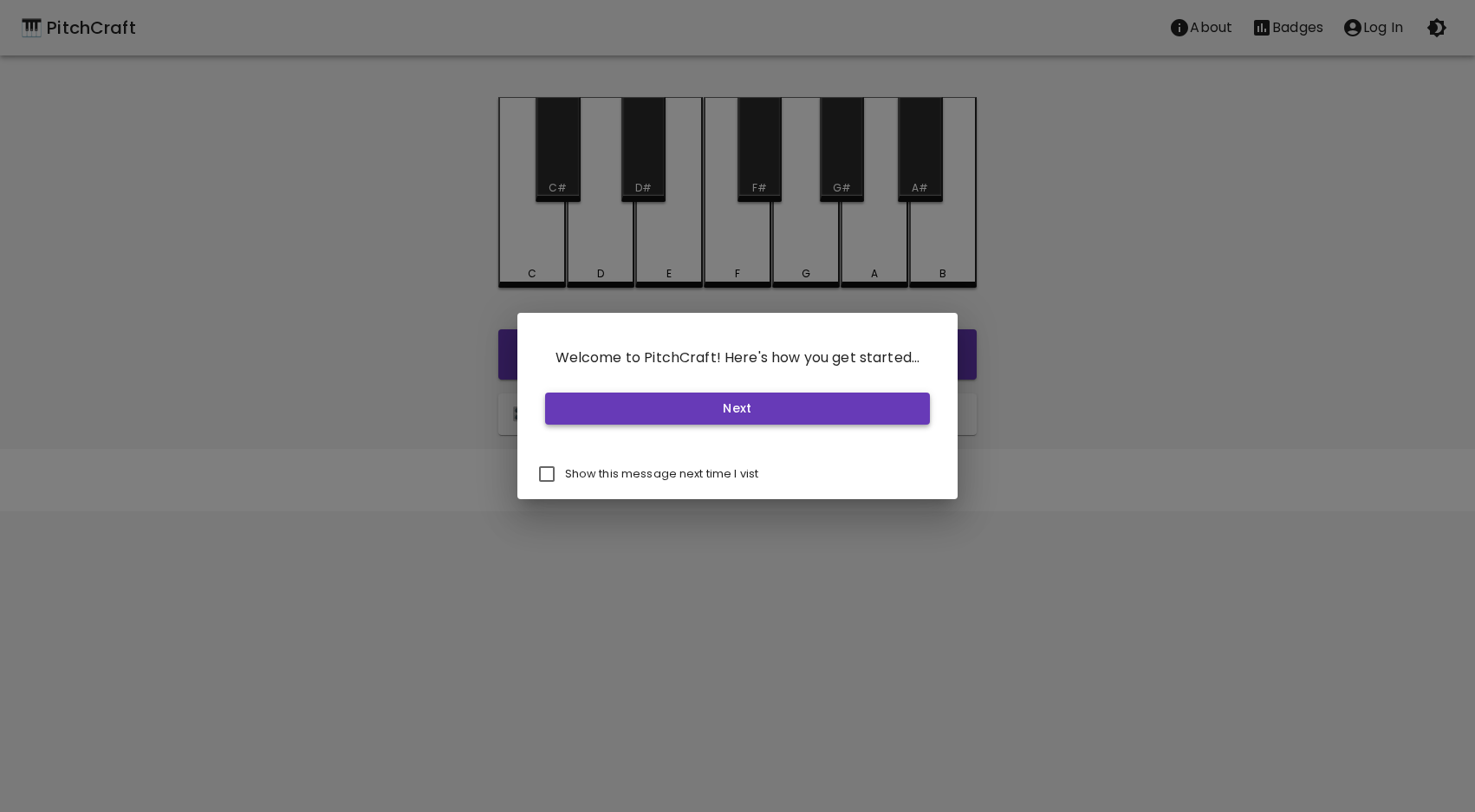
click at [648, 416] on button "Next" at bounding box center [737, 408] width 385 height 32
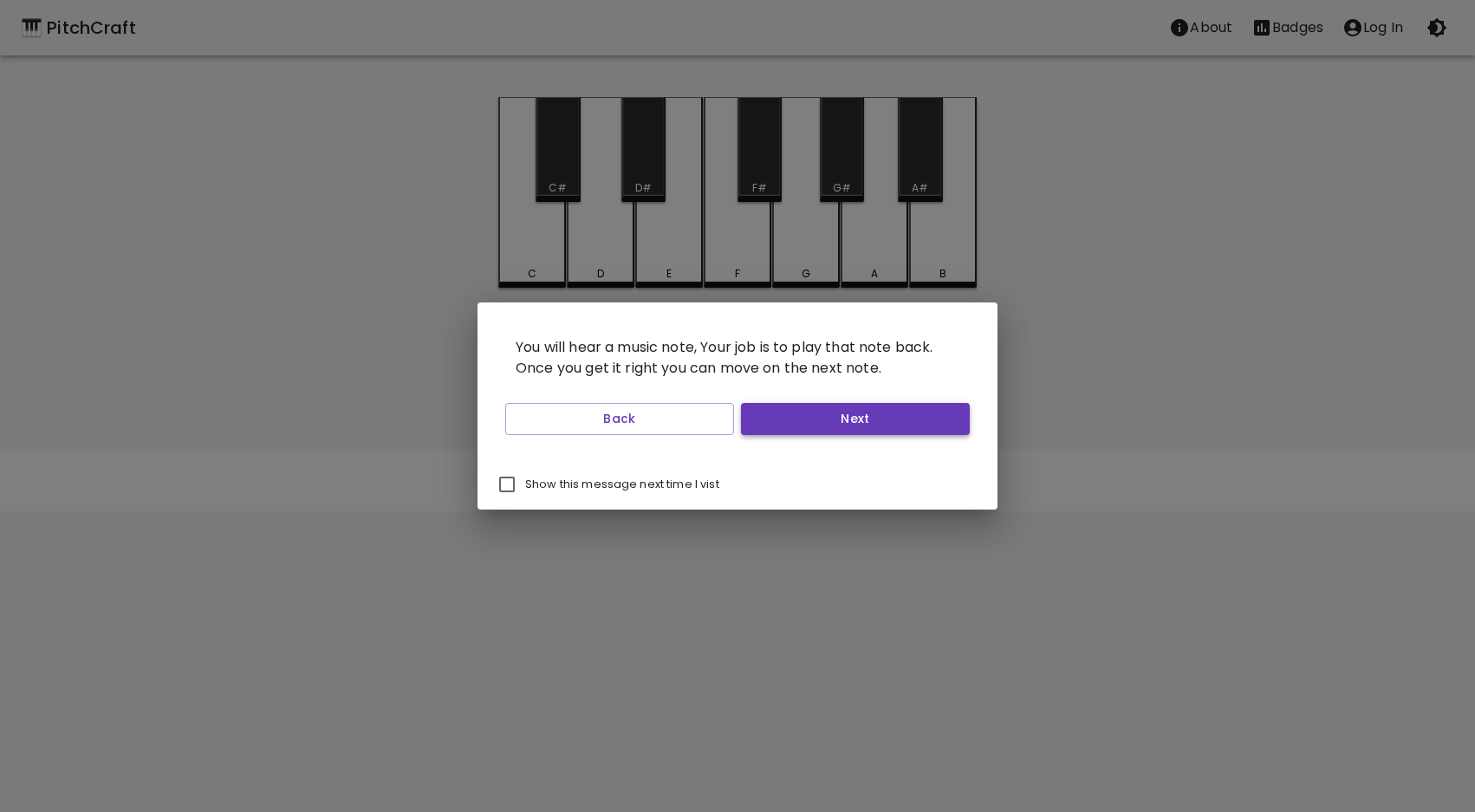
click at [802, 421] on button "Next" at bounding box center [855, 419] width 229 height 32
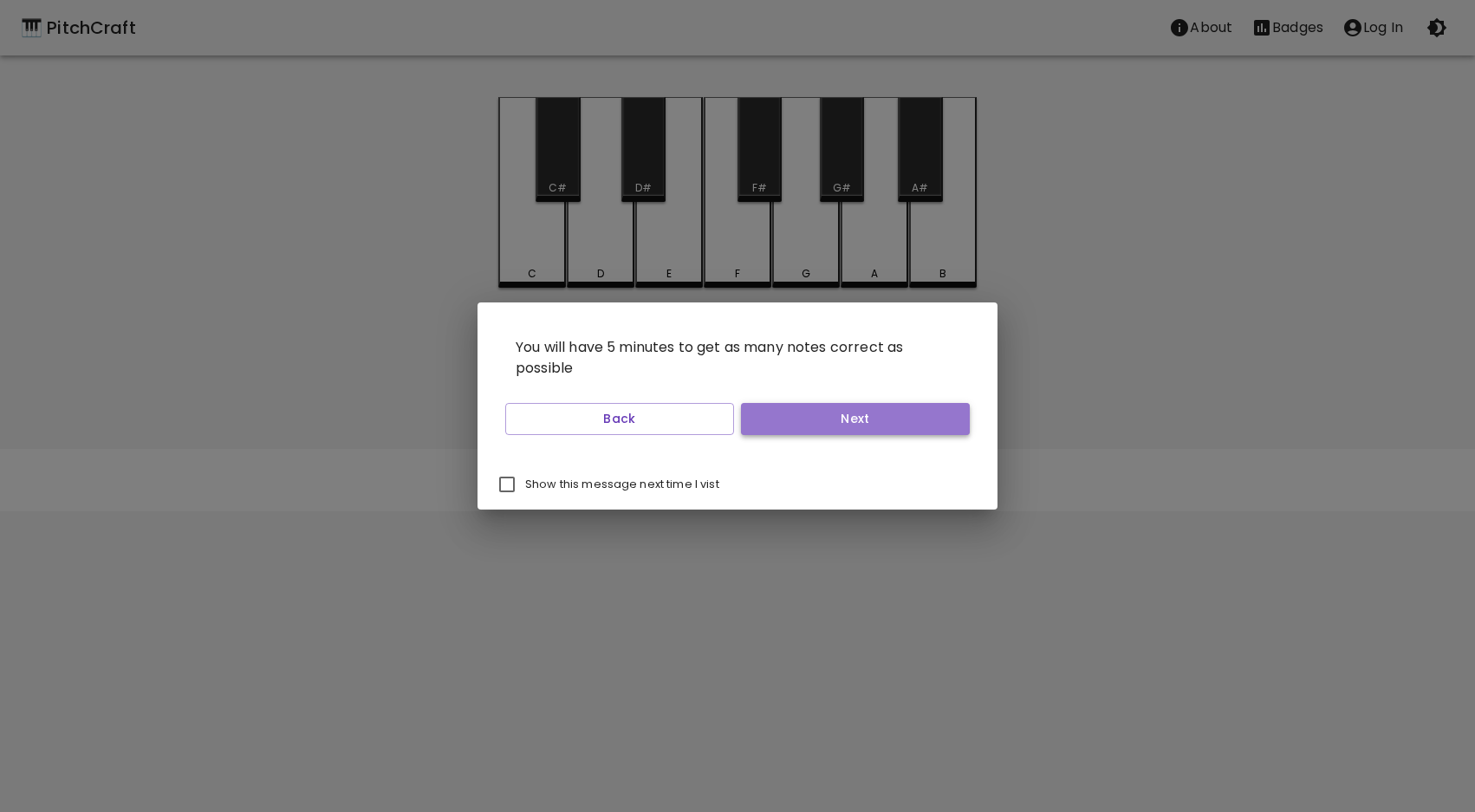
click at [787, 417] on button "Next" at bounding box center [855, 419] width 229 height 32
click at [786, 419] on button "Next" at bounding box center [855, 419] width 229 height 32
click at [769, 419] on button "Start Playing" at bounding box center [855, 419] width 229 height 32
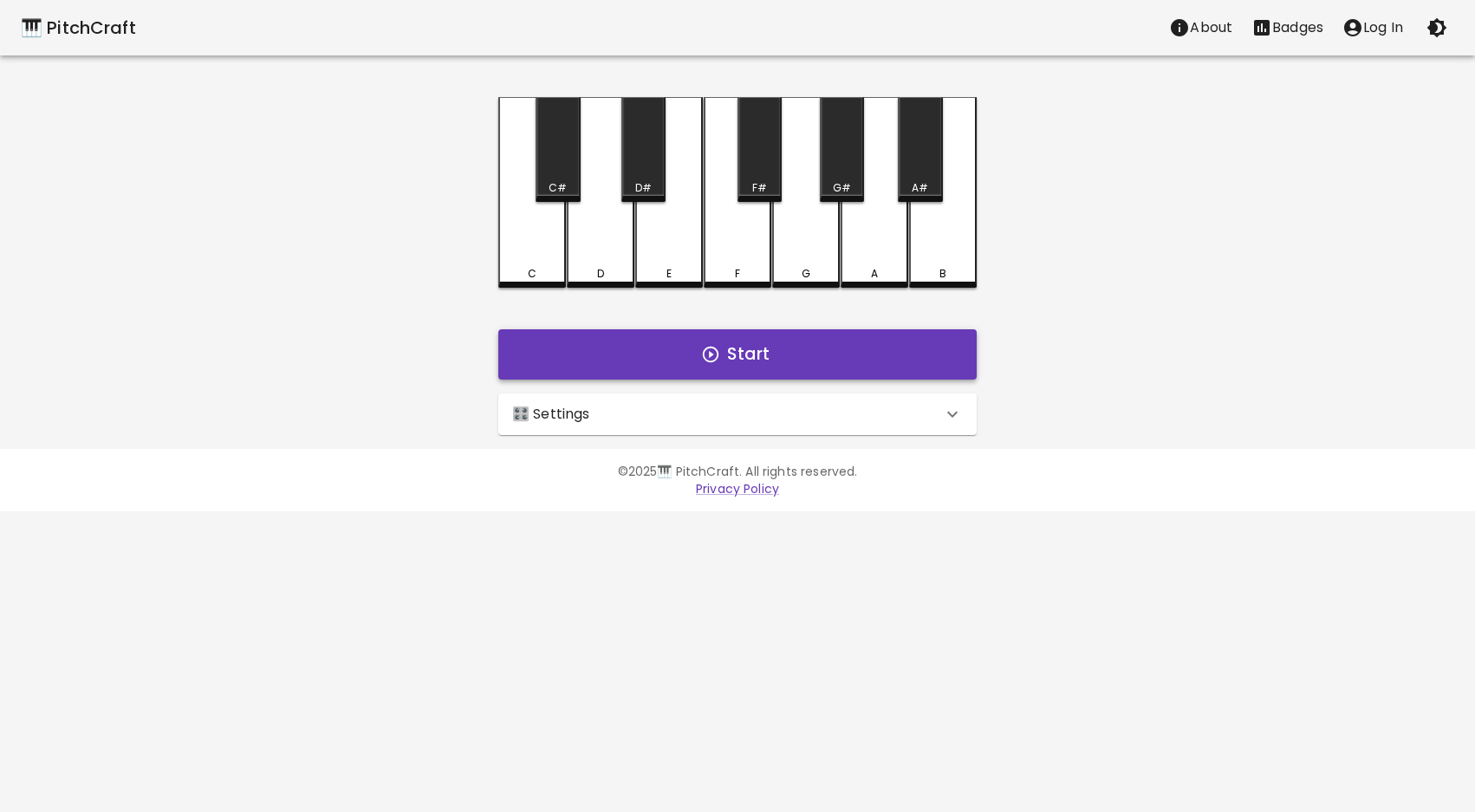
click at [751, 357] on button "Start" at bounding box center [737, 354] width 478 height 51
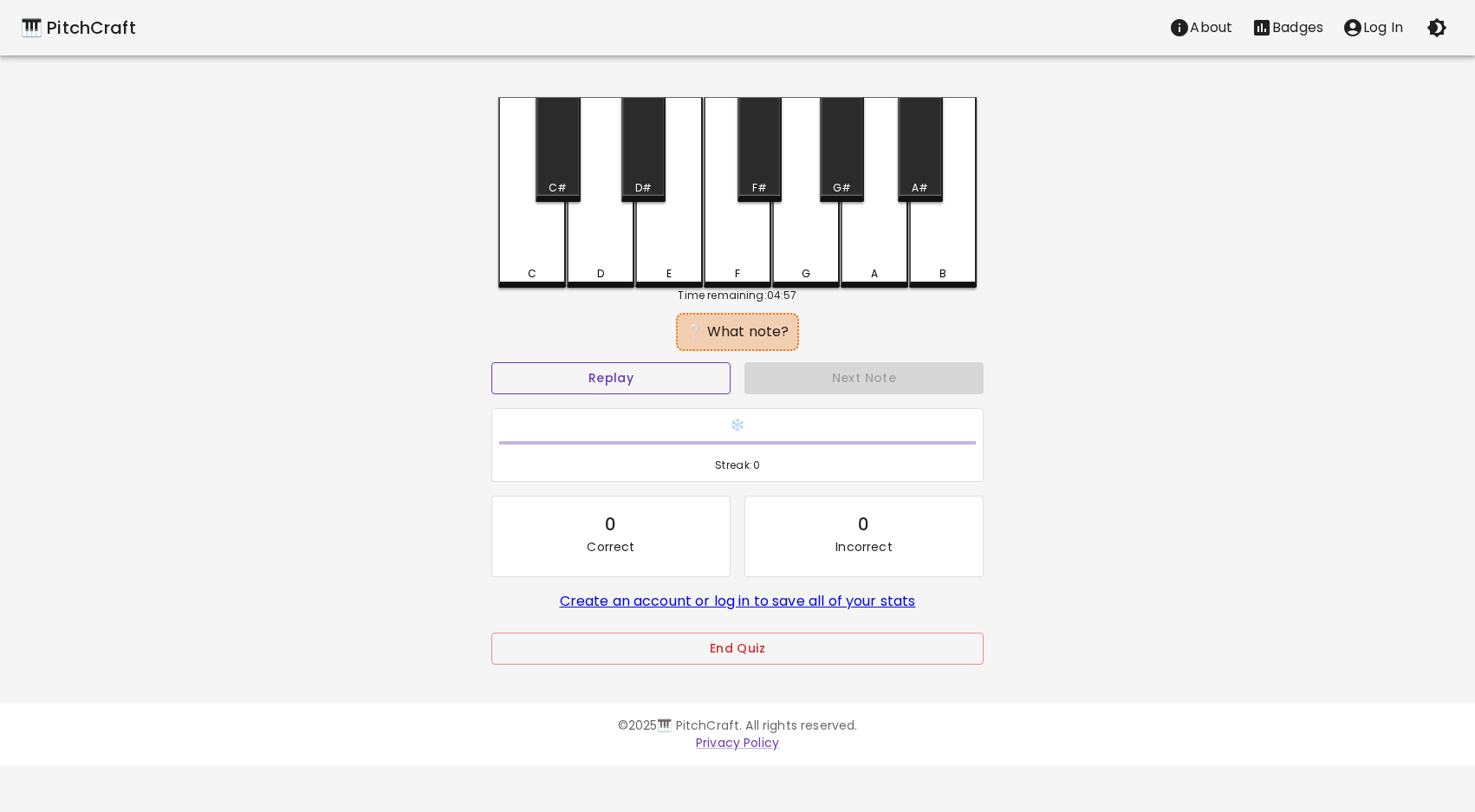
click at [579, 377] on button "Replay" at bounding box center [610, 378] width 239 height 32
click at [574, 378] on button "Replay" at bounding box center [610, 378] width 239 height 32
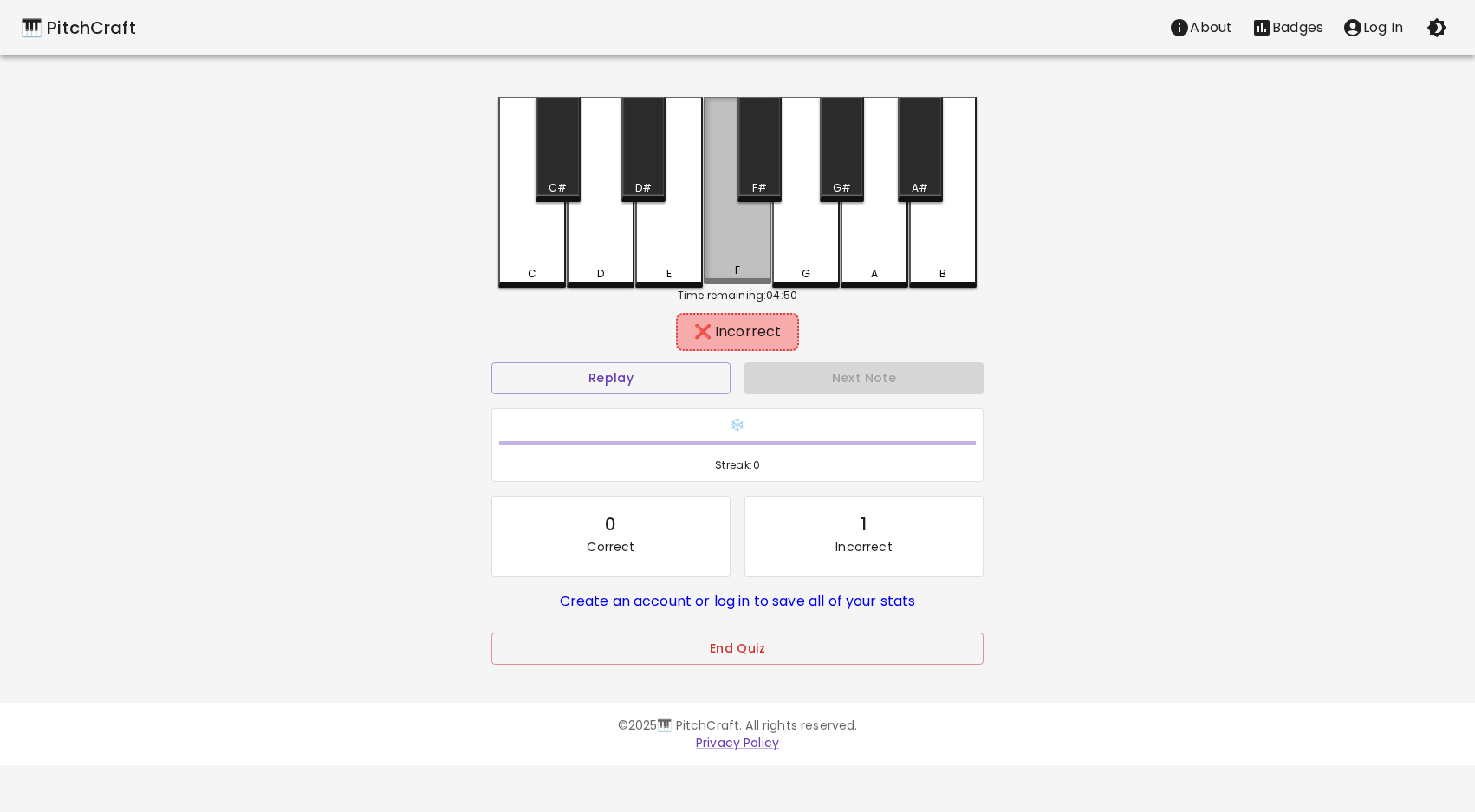
click at [745, 248] on div "F" at bounding box center [737, 190] width 67 height 187
click at [605, 266] on div "D" at bounding box center [600, 274] width 64 height 16
click at [625, 374] on button "Replay" at bounding box center [610, 378] width 239 height 32
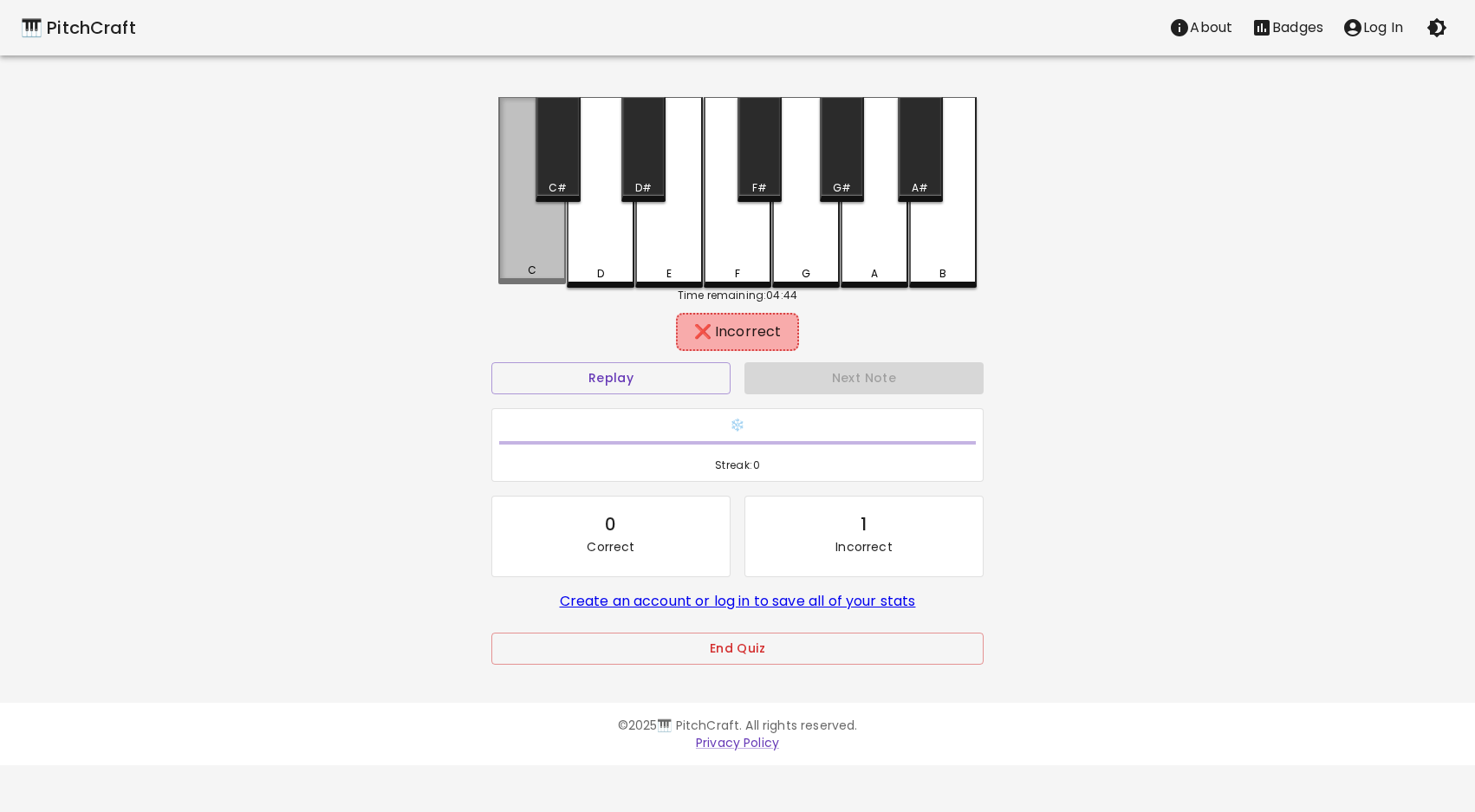
click at [523, 257] on div "C" at bounding box center [532, 190] width 67 height 187
click at [555, 184] on div "C#" at bounding box center [558, 188] width 18 height 16
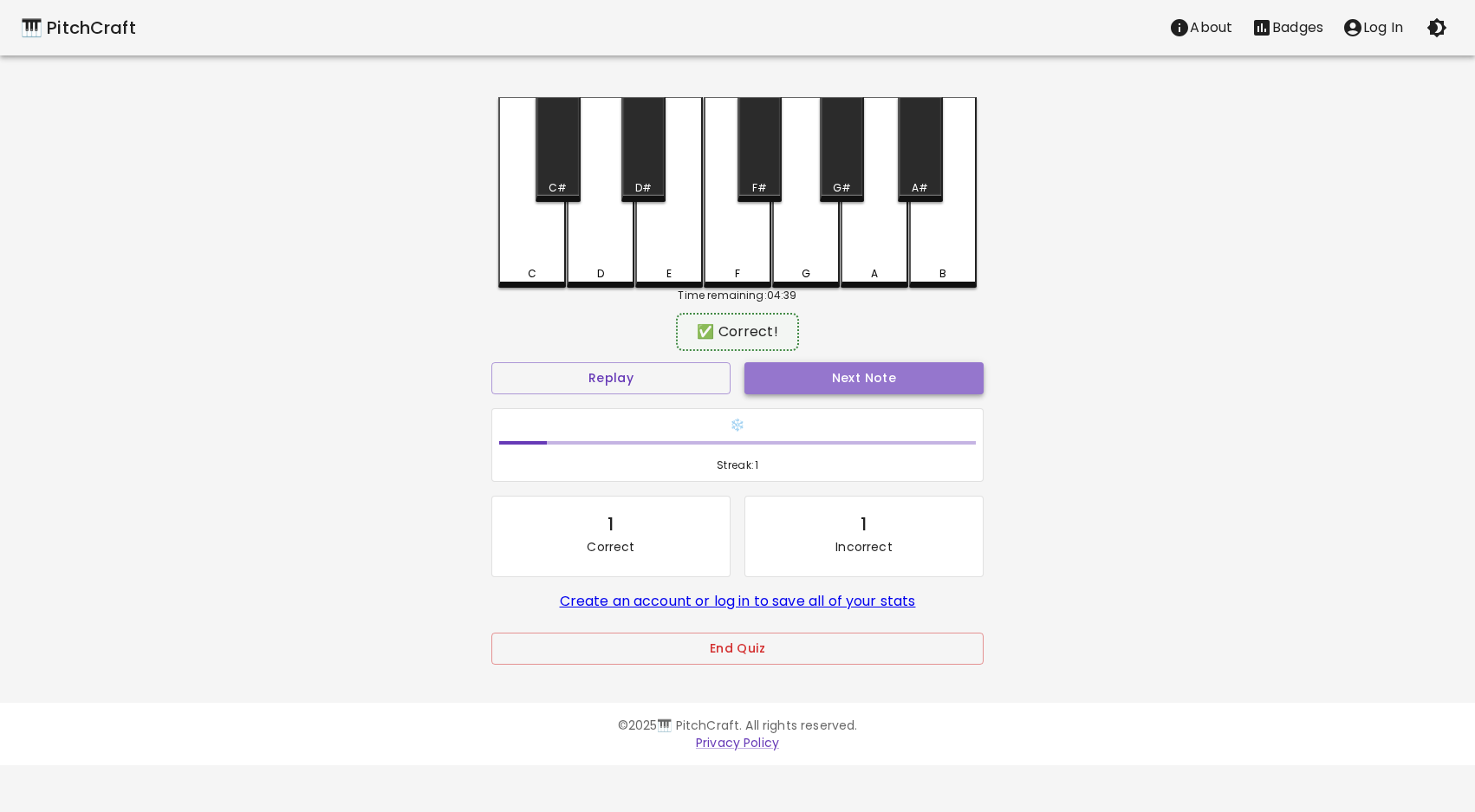
click at [765, 385] on button "Next Note" at bounding box center [863, 378] width 239 height 32
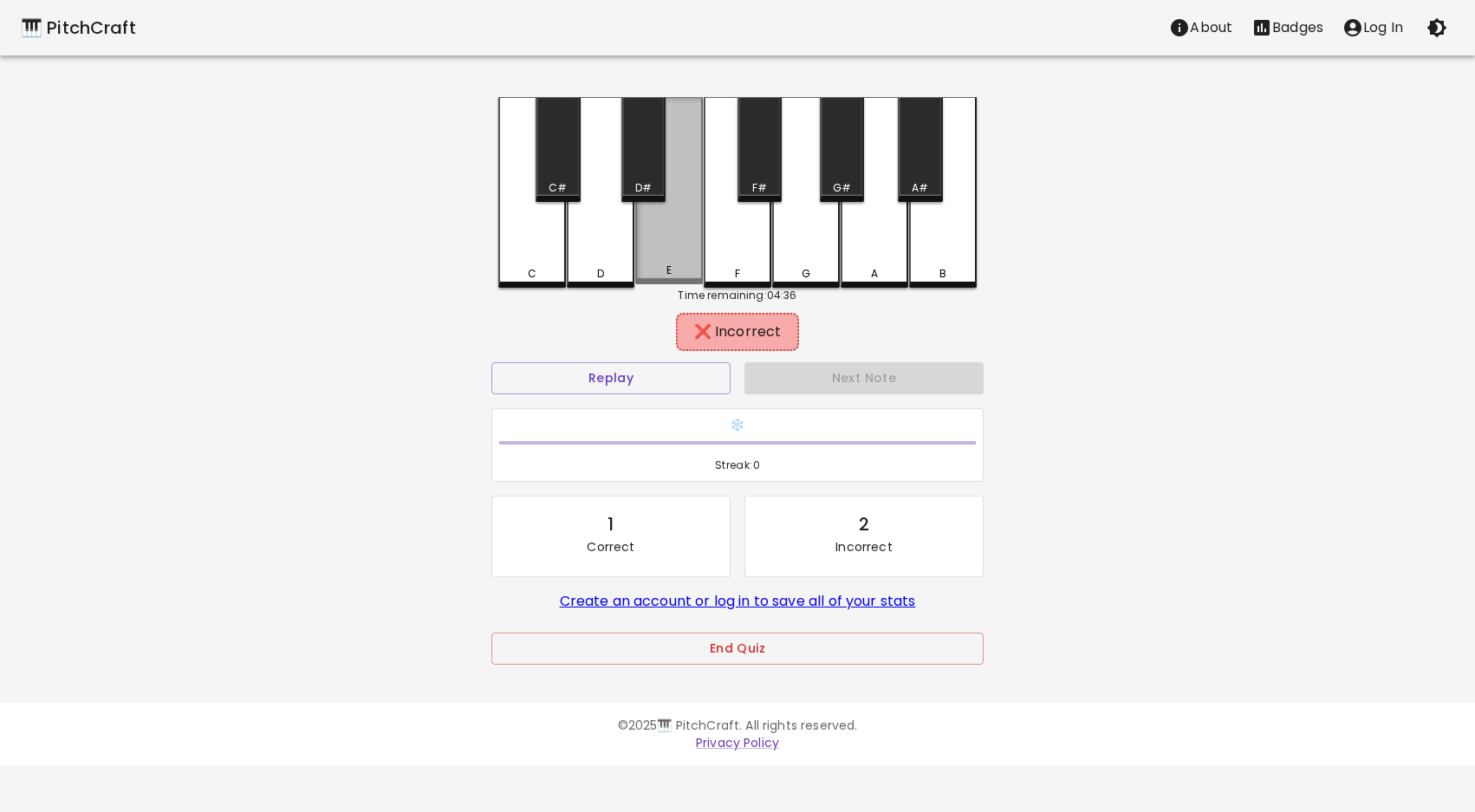
click at [665, 251] on div "E" at bounding box center [669, 190] width 67 height 187
click at [640, 159] on div "D#" at bounding box center [643, 150] width 45 height 105
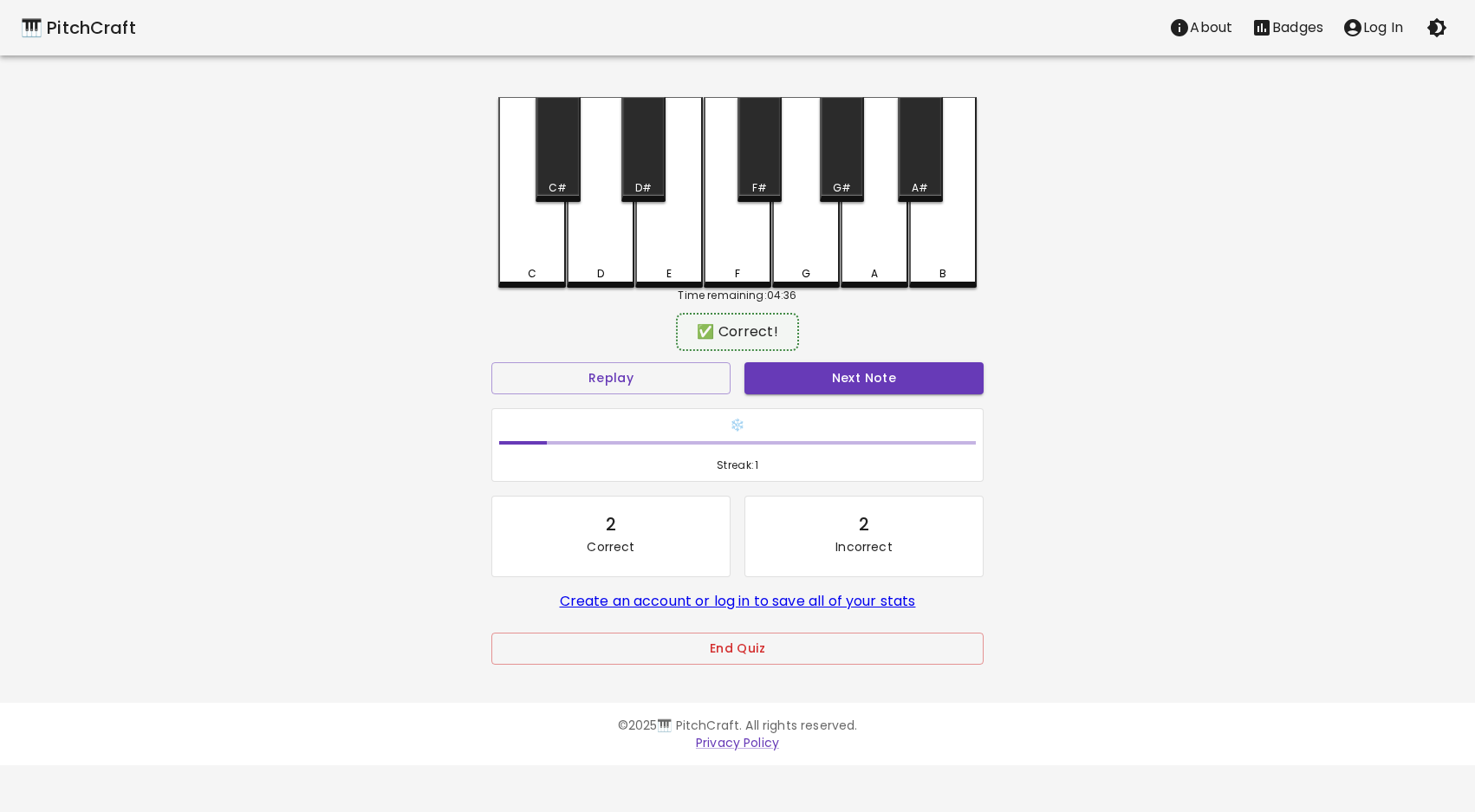
click at [843, 380] on button "Next Note" at bounding box center [863, 378] width 239 height 32
click at [599, 247] on div "D" at bounding box center [600, 192] width 67 height 190
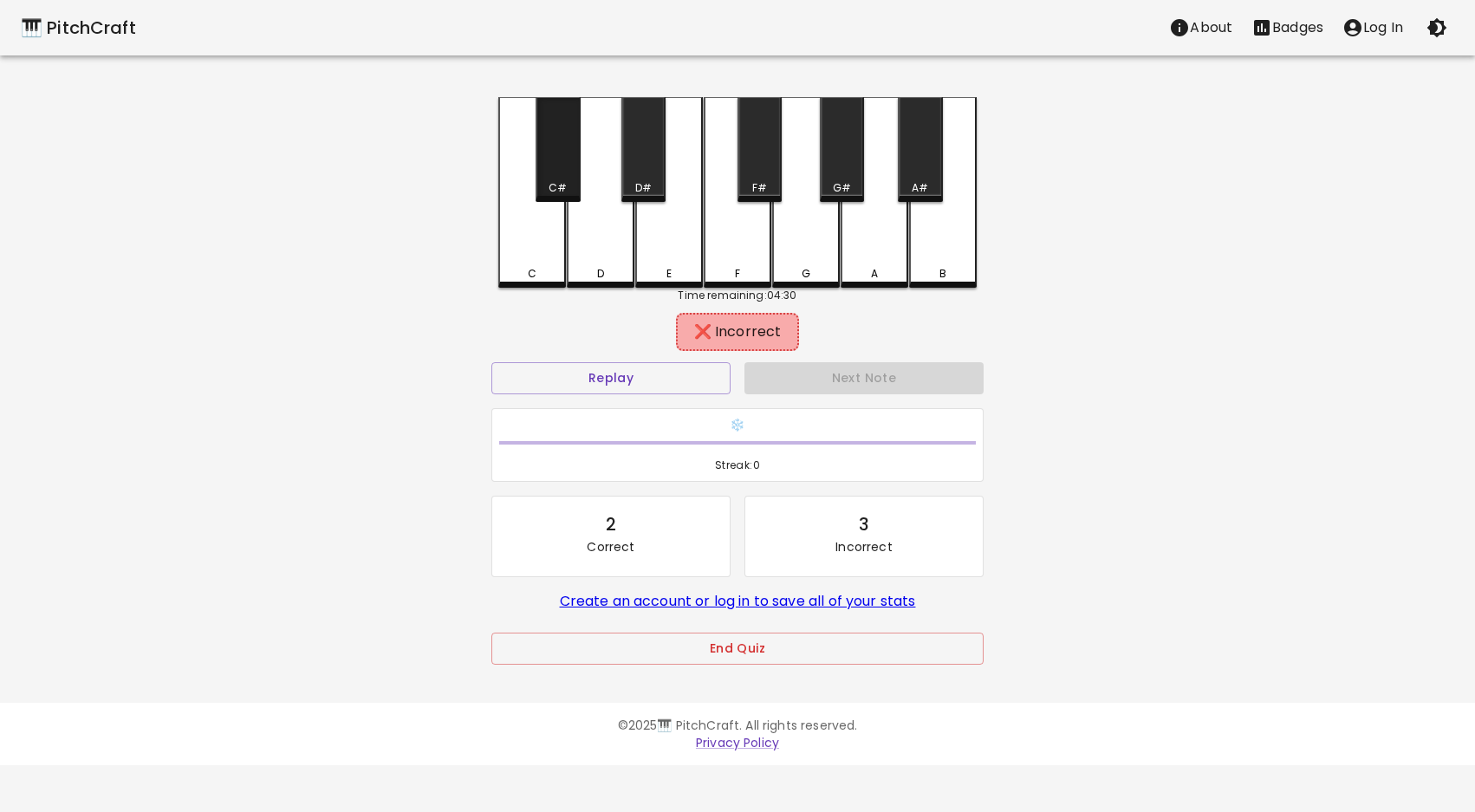
click at [563, 175] on div "C#" at bounding box center [558, 150] width 45 height 105
click at [606, 384] on button "Replay" at bounding box center [610, 378] width 239 height 32
click at [542, 273] on div "C" at bounding box center [532, 274] width 64 height 16
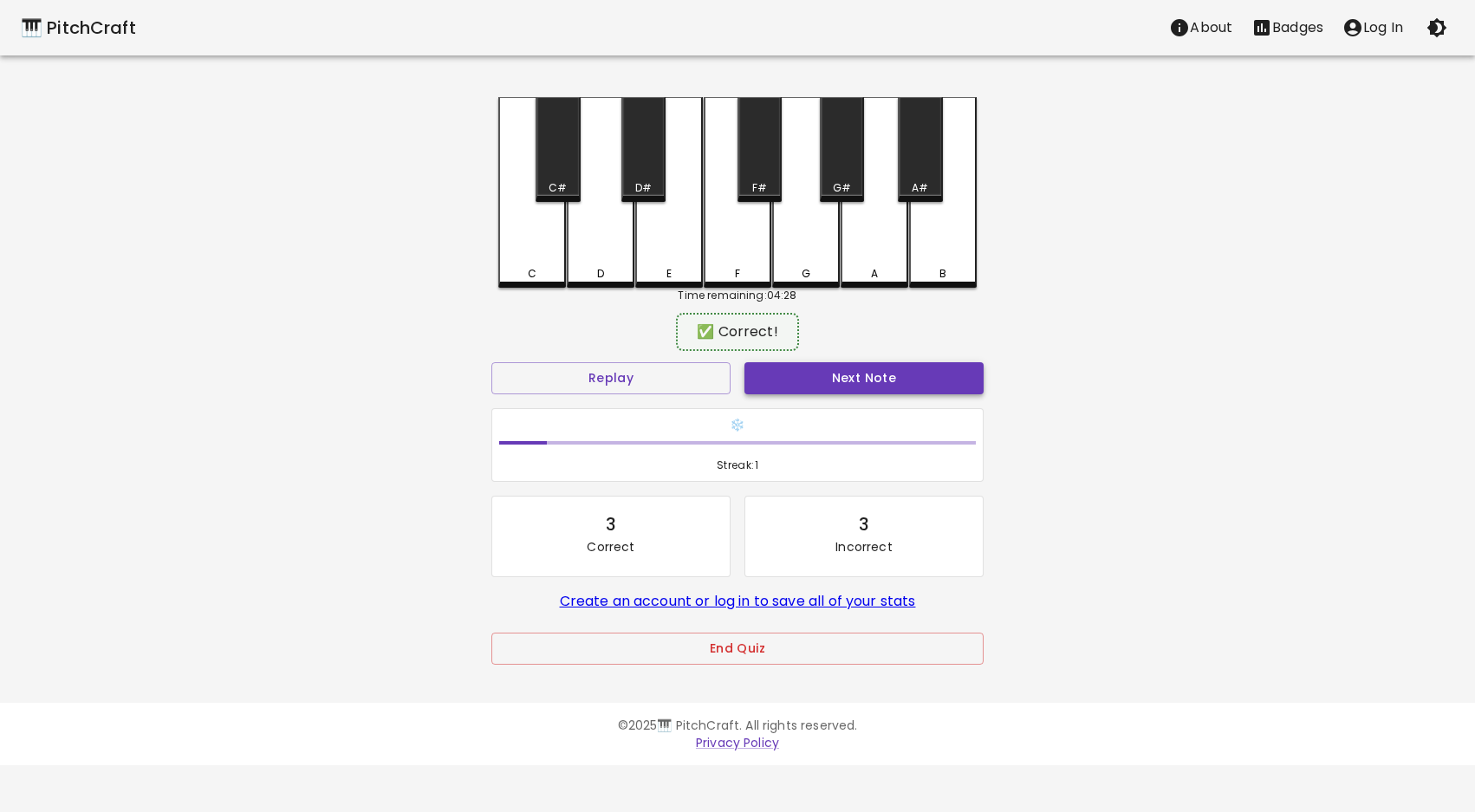
click at [815, 377] on button "Next Note" at bounding box center [863, 378] width 239 height 32
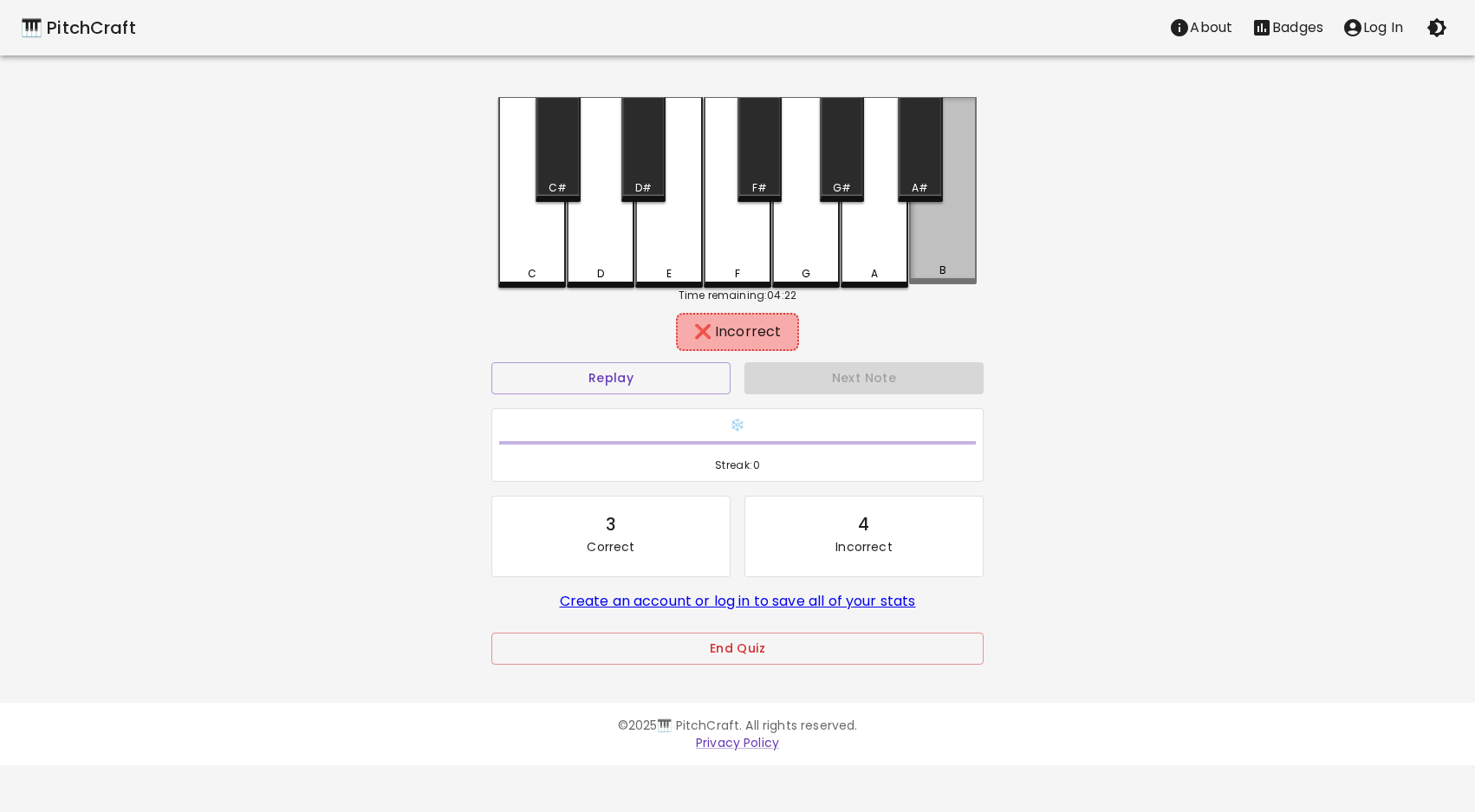
click at [949, 259] on div "B" at bounding box center [943, 190] width 67 height 187
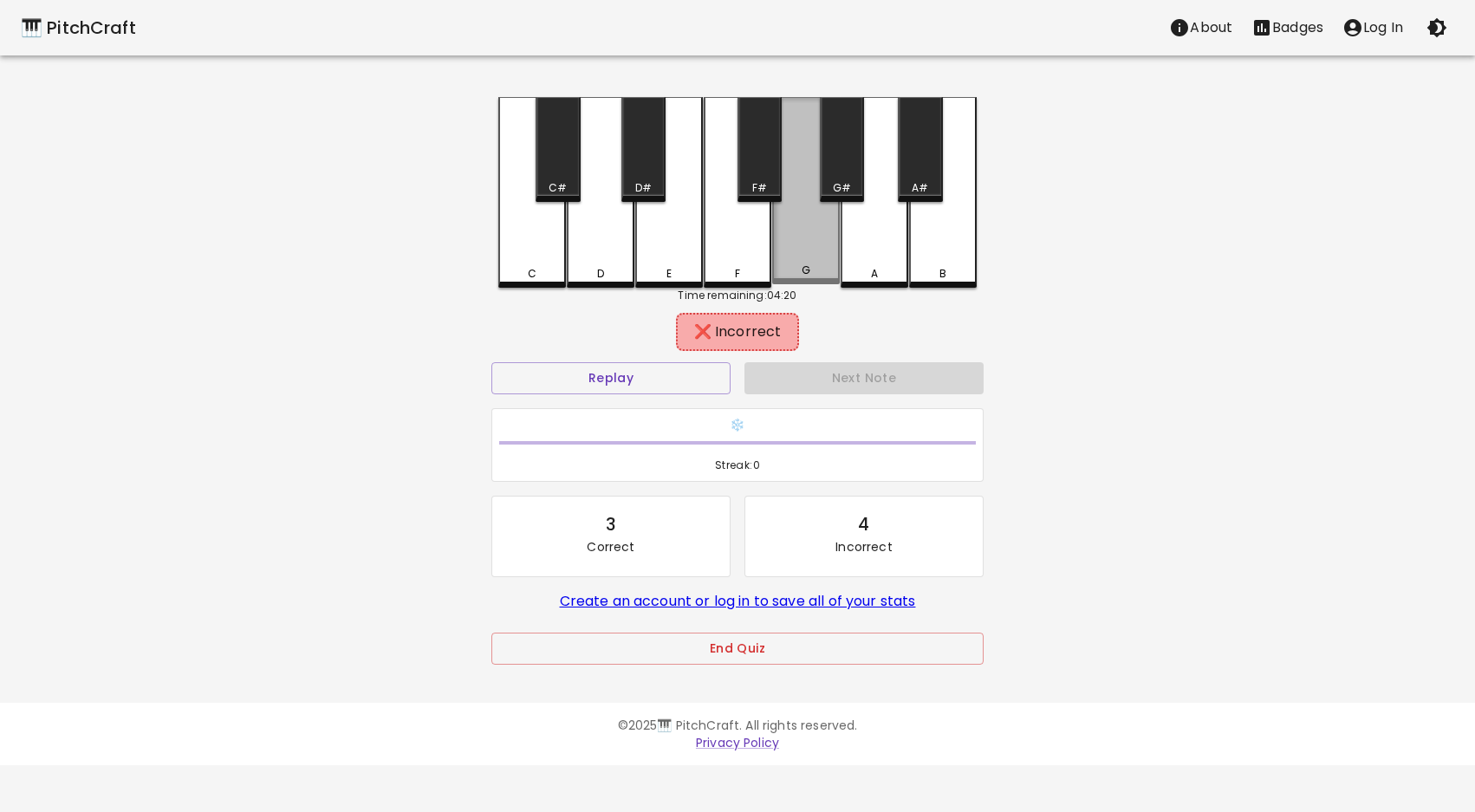
click at [790, 257] on div "G" at bounding box center [805, 190] width 67 height 187
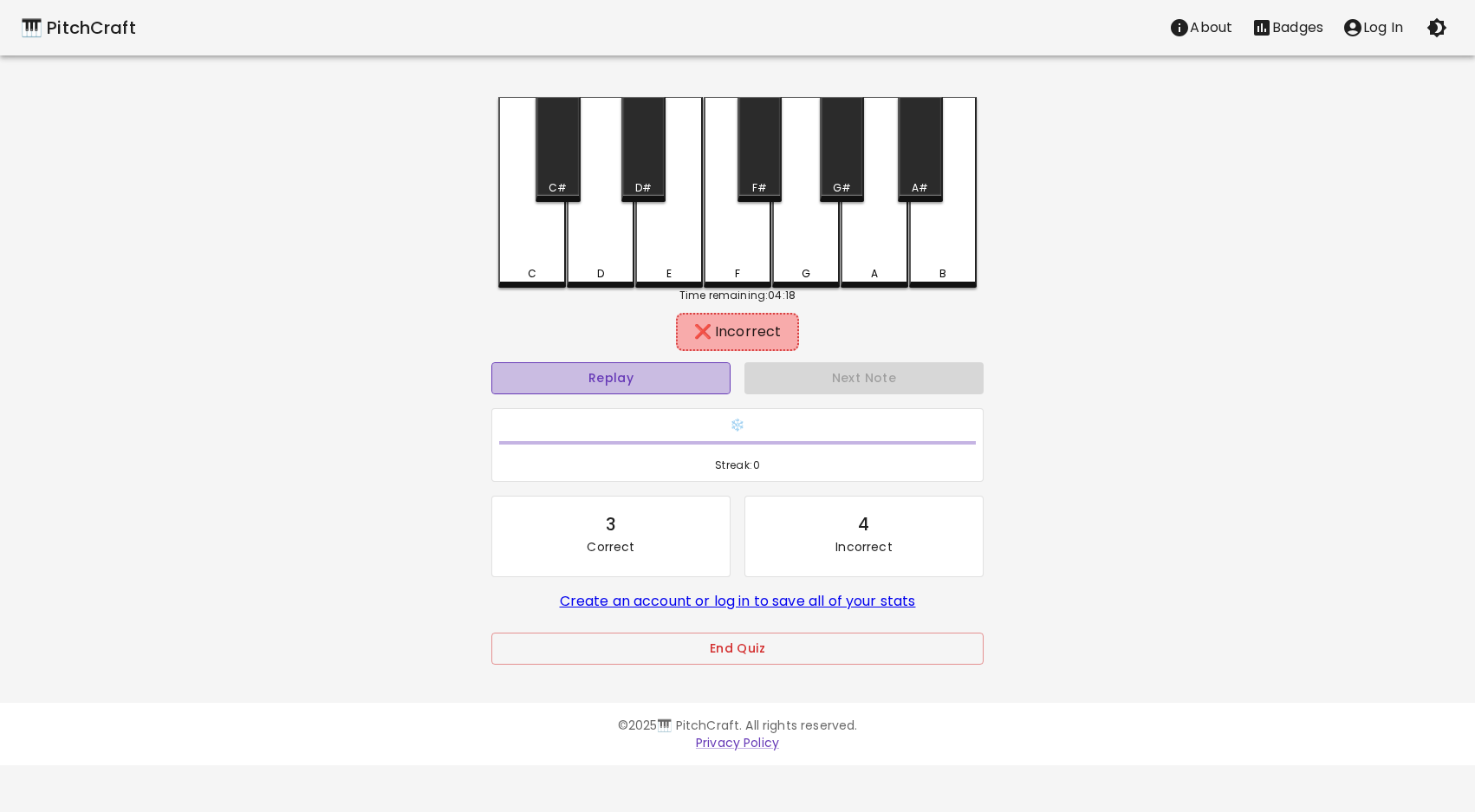
click at [616, 384] on button "Replay" at bounding box center [610, 378] width 239 height 32
click at [742, 255] on div "F" at bounding box center [737, 192] width 67 height 190
click at [661, 379] on button "Replay" at bounding box center [610, 378] width 239 height 32
click at [842, 181] on div "G#" at bounding box center [842, 188] width 18 height 16
click at [884, 250] on div "A" at bounding box center [875, 192] width 67 height 190
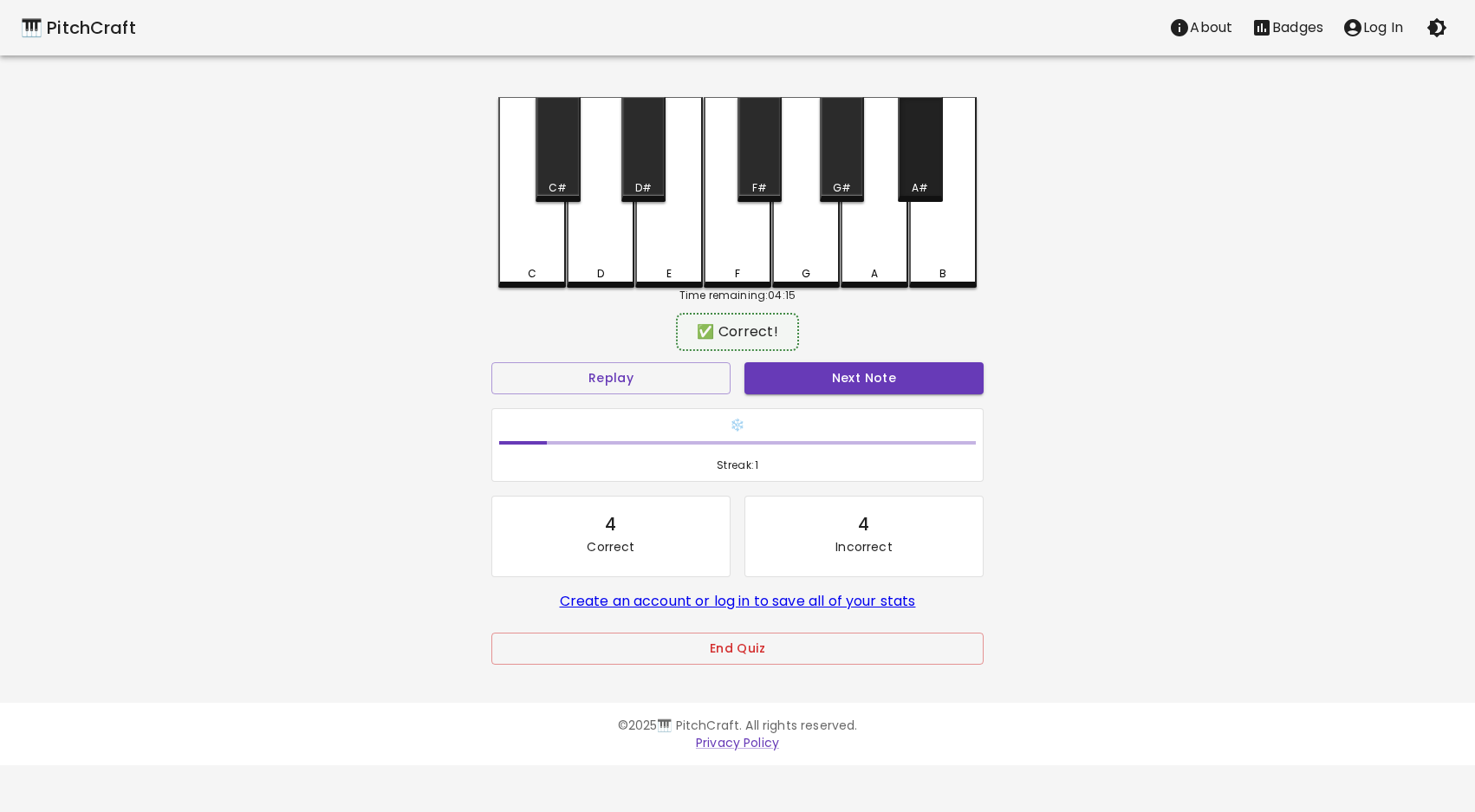
drag, startPoint x: 916, startPoint y: 183, endPoint x: 879, endPoint y: 282, distance: 105.7
click at [915, 184] on div "A#" at bounding box center [919, 188] width 17 height 16
click at [876, 377] on button "Next Note" at bounding box center [863, 378] width 239 height 32
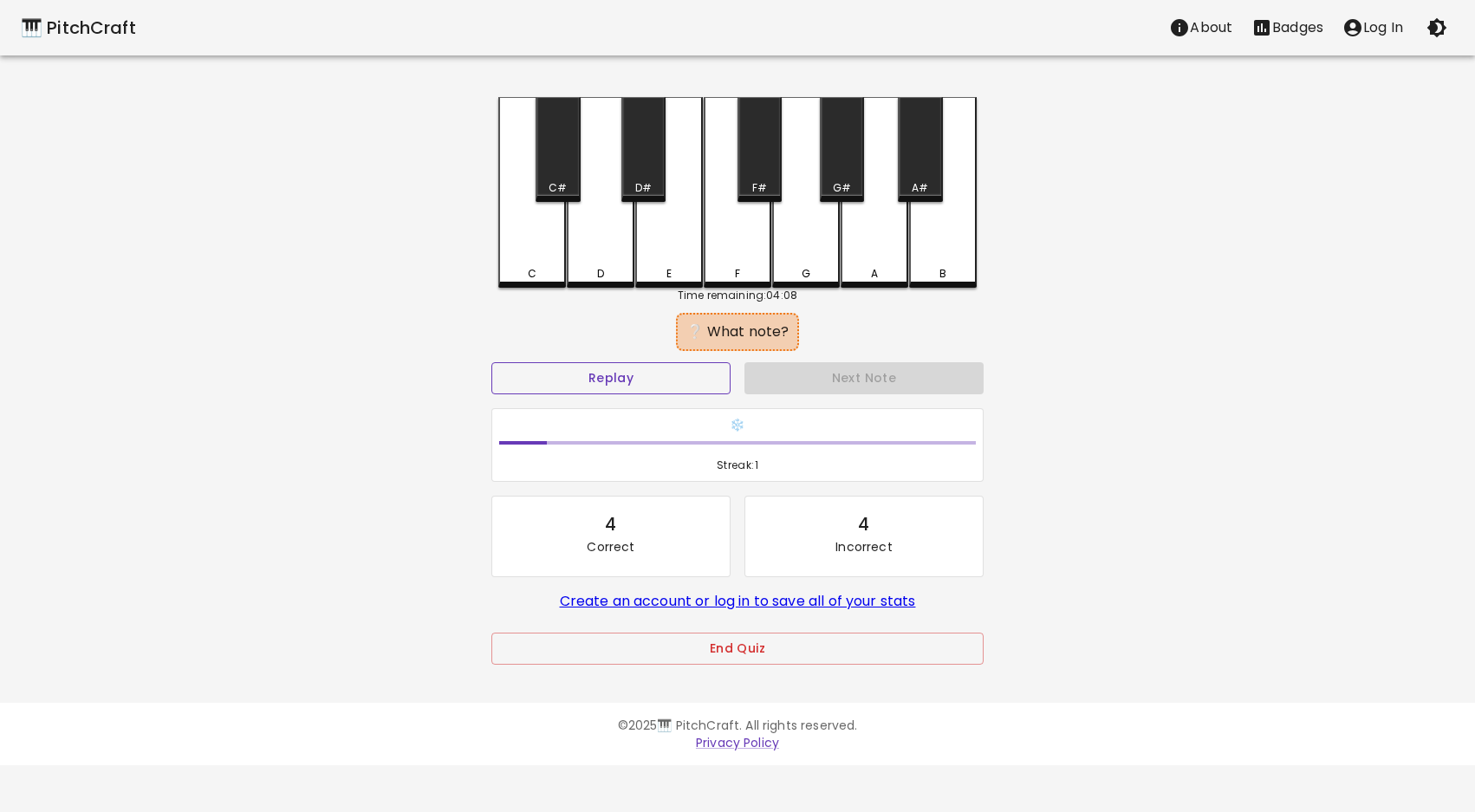
click at [679, 377] on button "Replay" at bounding box center [610, 378] width 239 height 32
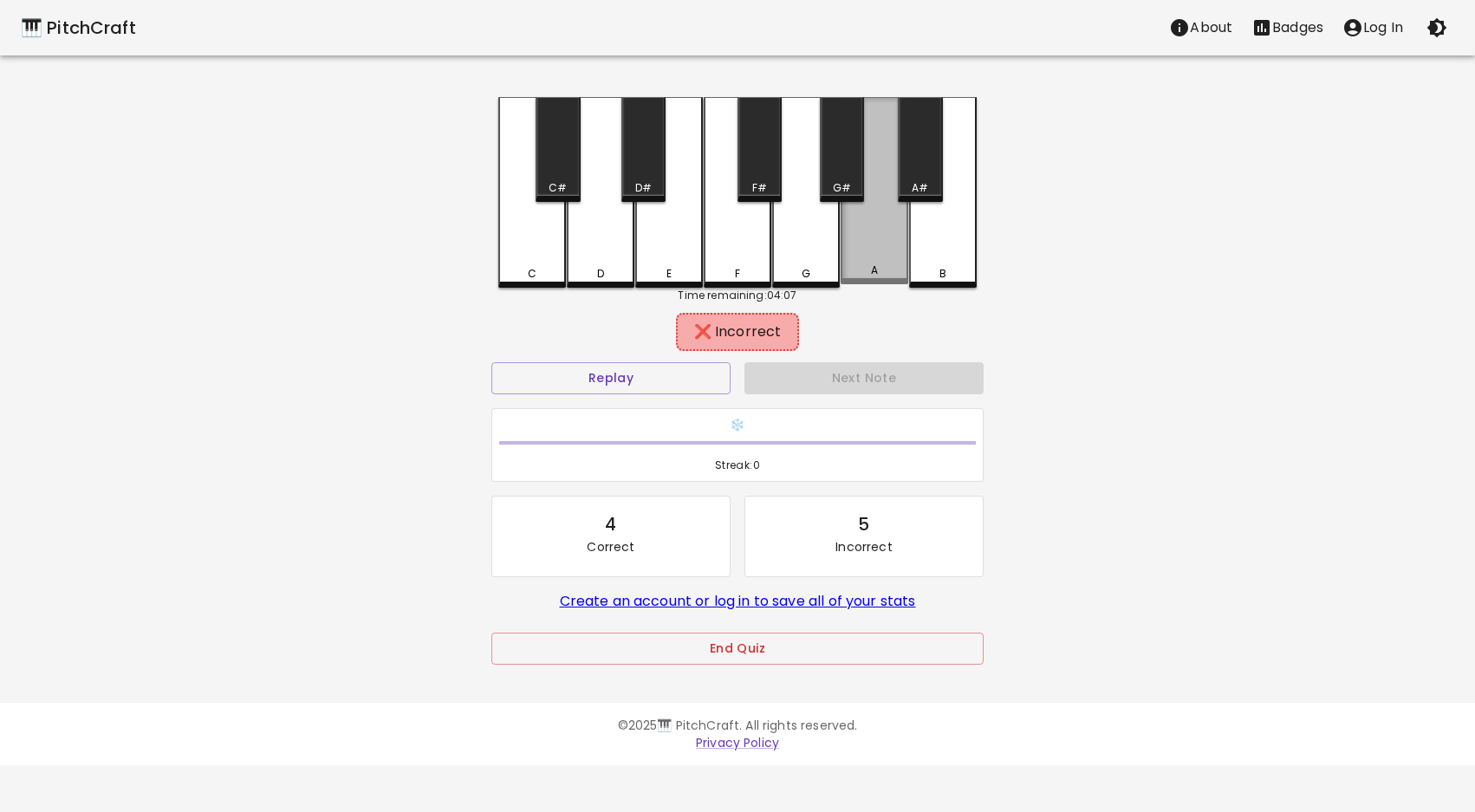
click at [864, 258] on div "A" at bounding box center [875, 190] width 67 height 187
click at [692, 377] on button "Replay" at bounding box center [610, 378] width 239 height 32
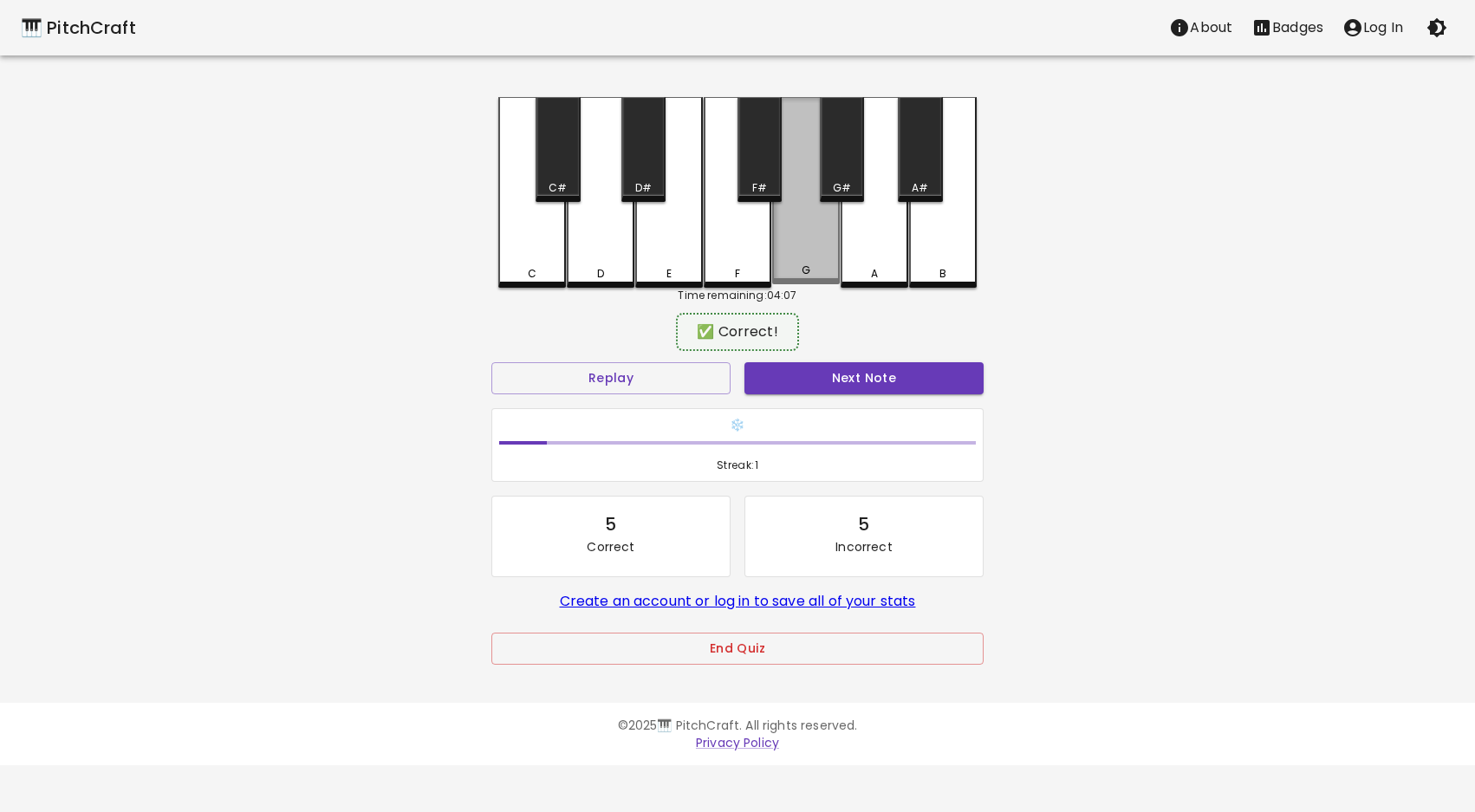
click at [795, 246] on div "G" at bounding box center [805, 190] width 67 height 187
click at [809, 370] on button "Next Note" at bounding box center [863, 378] width 239 height 32
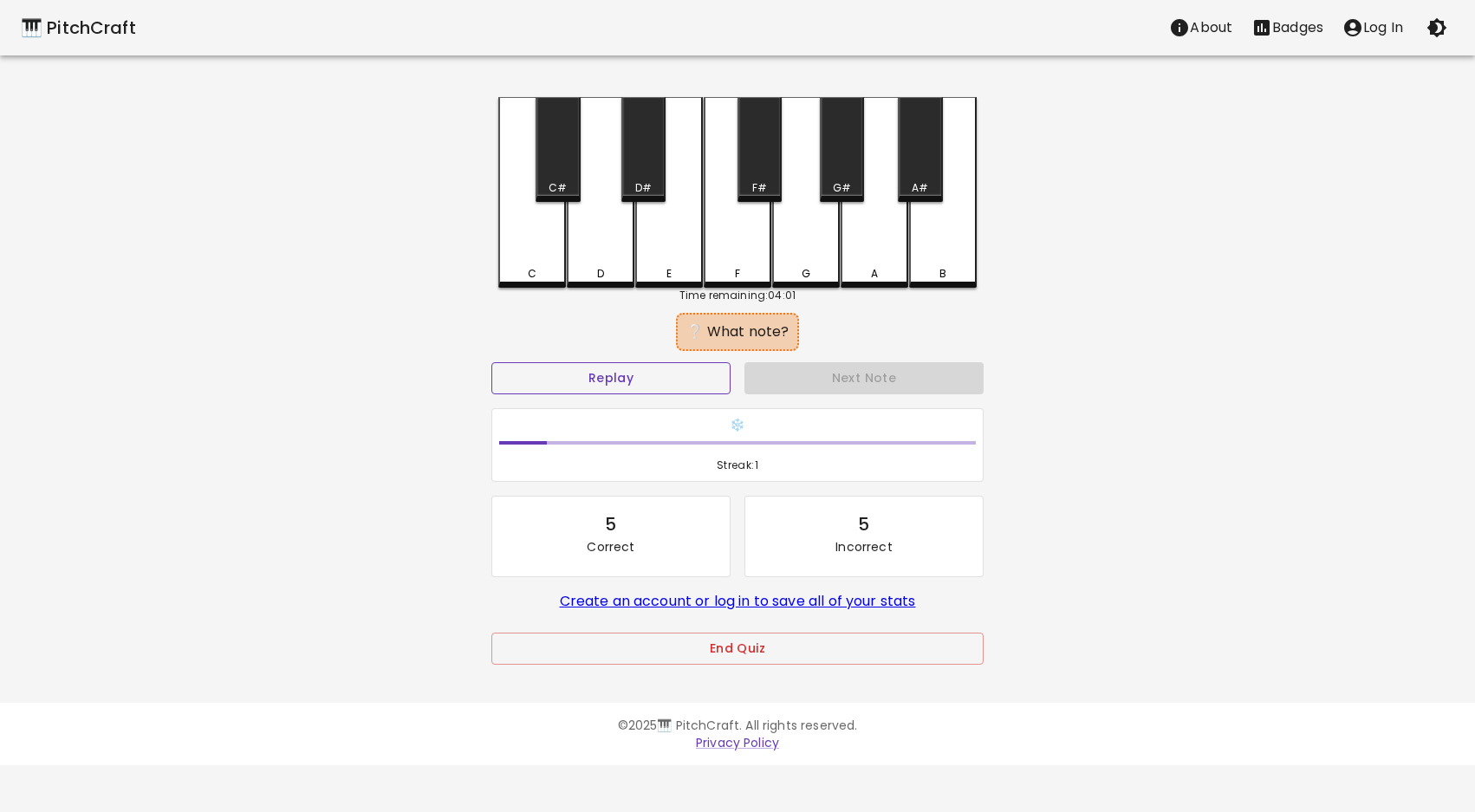
click at [668, 372] on button "Replay" at bounding box center [610, 378] width 239 height 32
drag, startPoint x: 666, startPoint y: 263, endPoint x: 662, endPoint y: 288, distance: 25.3
click at [666, 263] on div "E" at bounding box center [669, 192] width 67 height 190
drag, startPoint x: 687, startPoint y: 385, endPoint x: 675, endPoint y: 374, distance: 16.3
click at [686, 384] on button "Replay" at bounding box center [610, 378] width 239 height 32
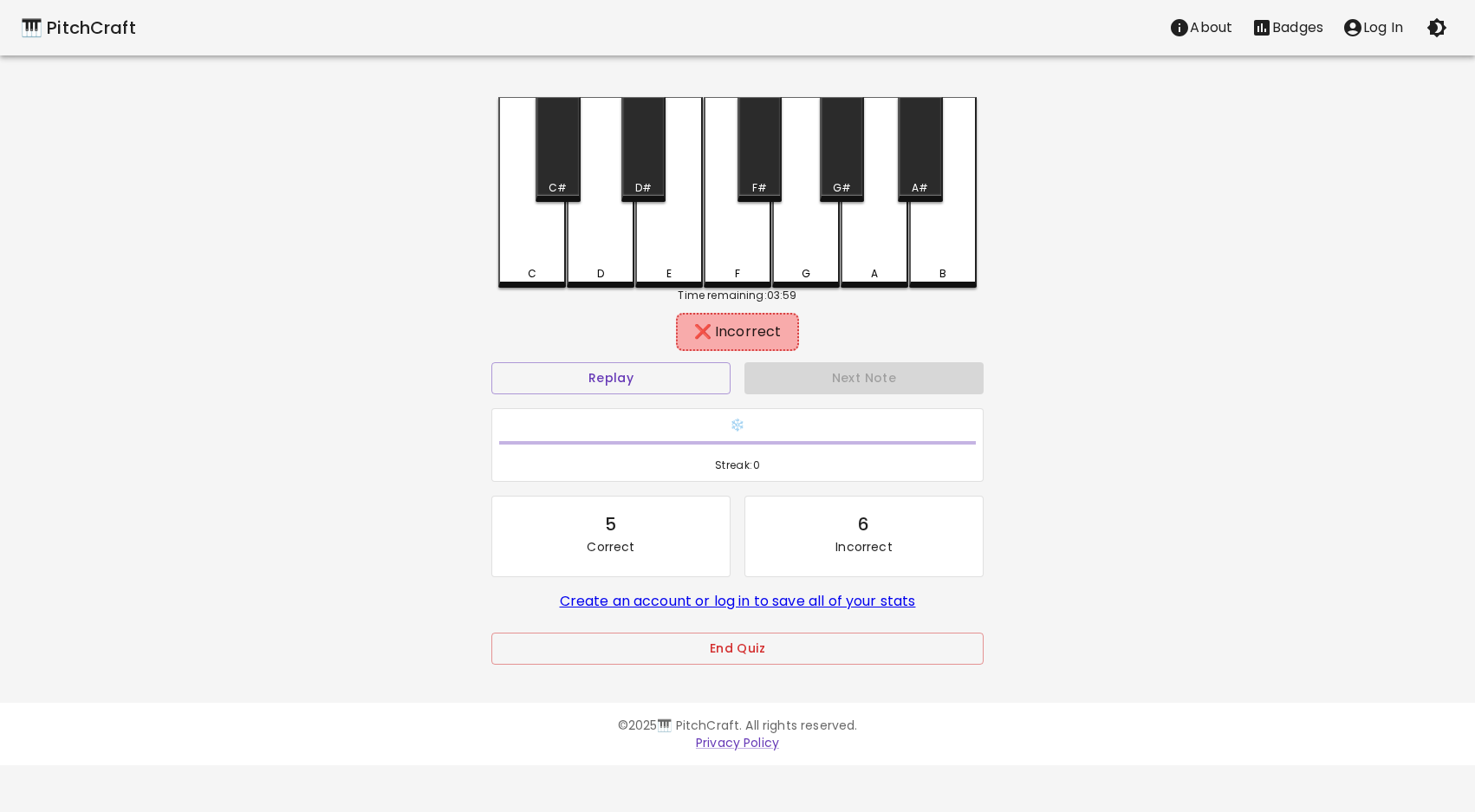
drag, startPoint x: 540, startPoint y: 263, endPoint x: 566, endPoint y: 323, distance: 65.4
click at [543, 266] on div "C" at bounding box center [532, 192] width 67 height 190
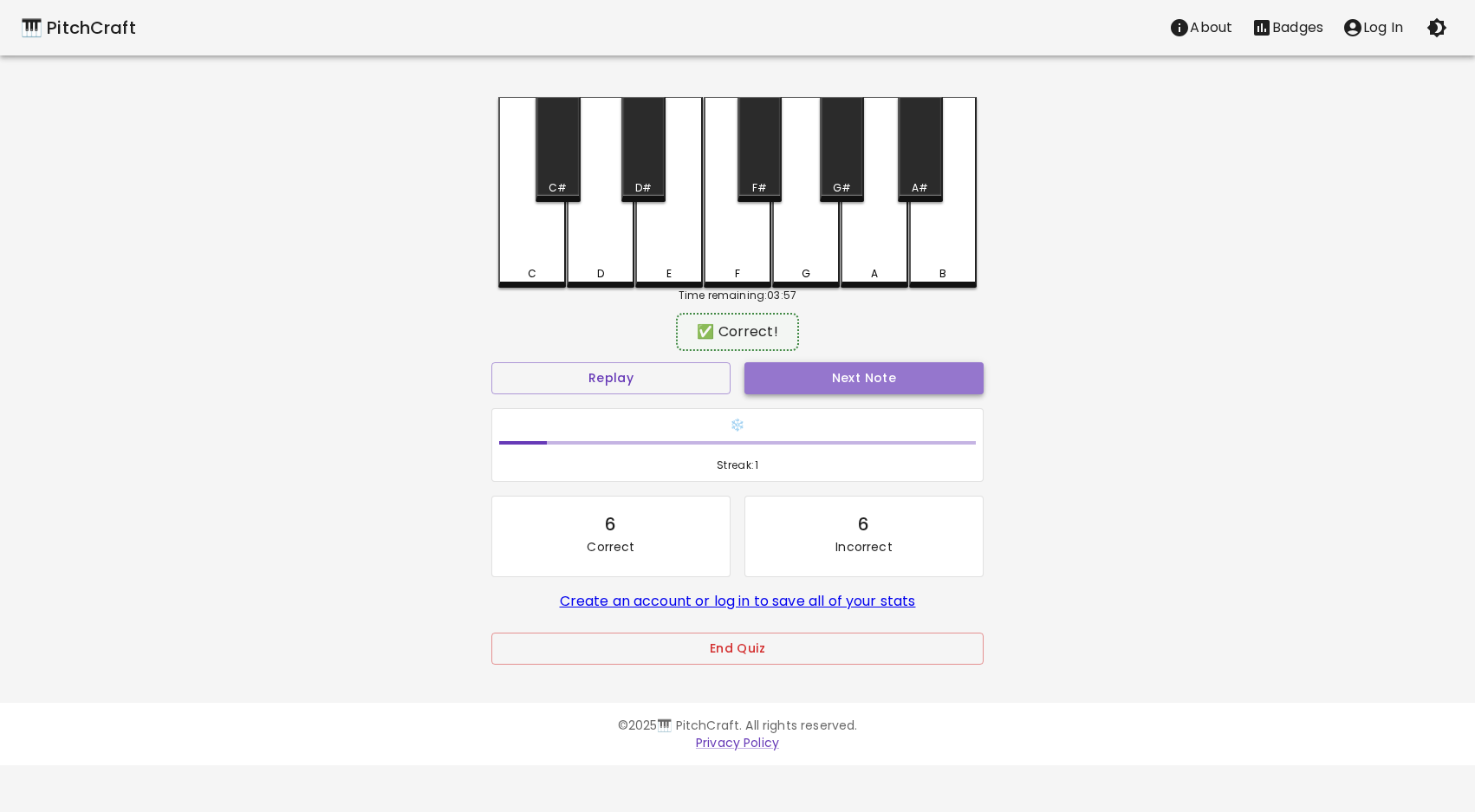
click at [831, 372] on button "Next Note" at bounding box center [863, 378] width 239 height 32
click at [665, 374] on button "Replay" at bounding box center [610, 378] width 239 height 32
drag, startPoint x: 594, startPoint y: 260, endPoint x: 612, endPoint y: 330, distance: 72.3
click at [595, 261] on div "D" at bounding box center [600, 192] width 67 height 190
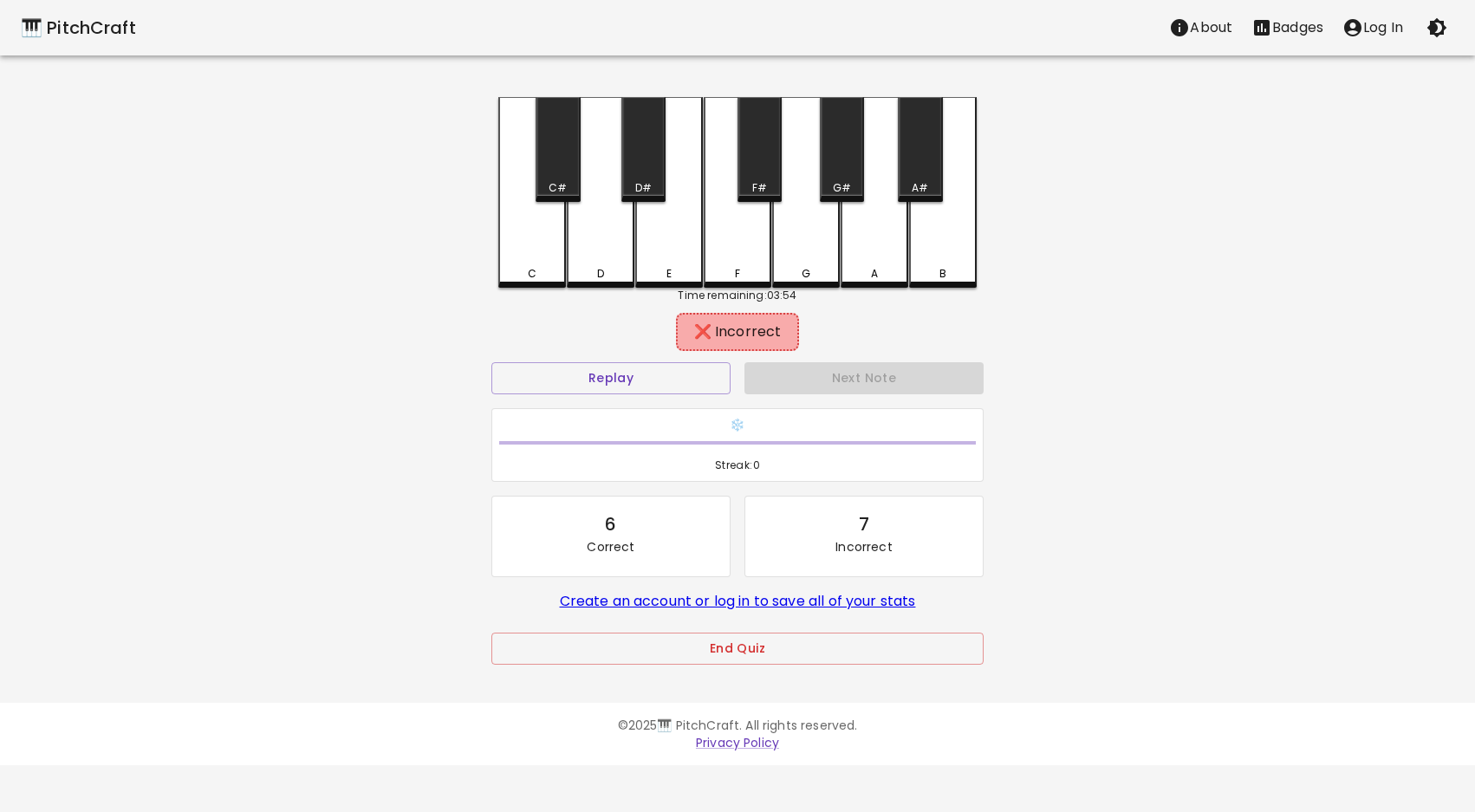
click at [643, 174] on div "D#" at bounding box center [643, 150] width 45 height 105
click at [626, 378] on button "Replay" at bounding box center [610, 378] width 239 height 32
click at [673, 246] on div "E" at bounding box center [669, 190] width 67 height 187
click at [638, 376] on button "Replay" at bounding box center [610, 378] width 239 height 32
click at [726, 248] on div "F" at bounding box center [737, 190] width 67 height 187
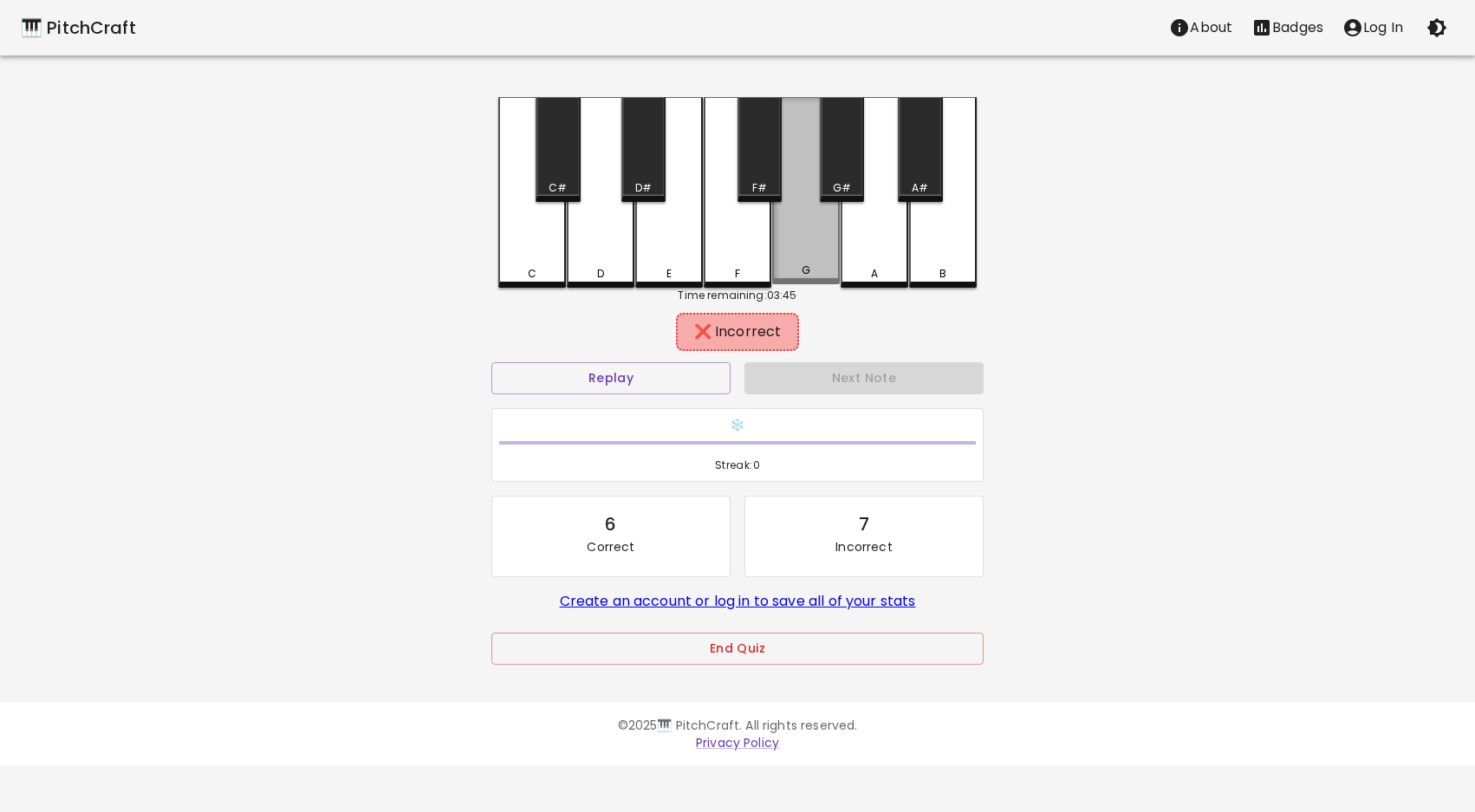
click at [793, 256] on div "G" at bounding box center [805, 190] width 67 height 187
click at [616, 650] on button "End Quiz" at bounding box center [737, 649] width 492 height 32
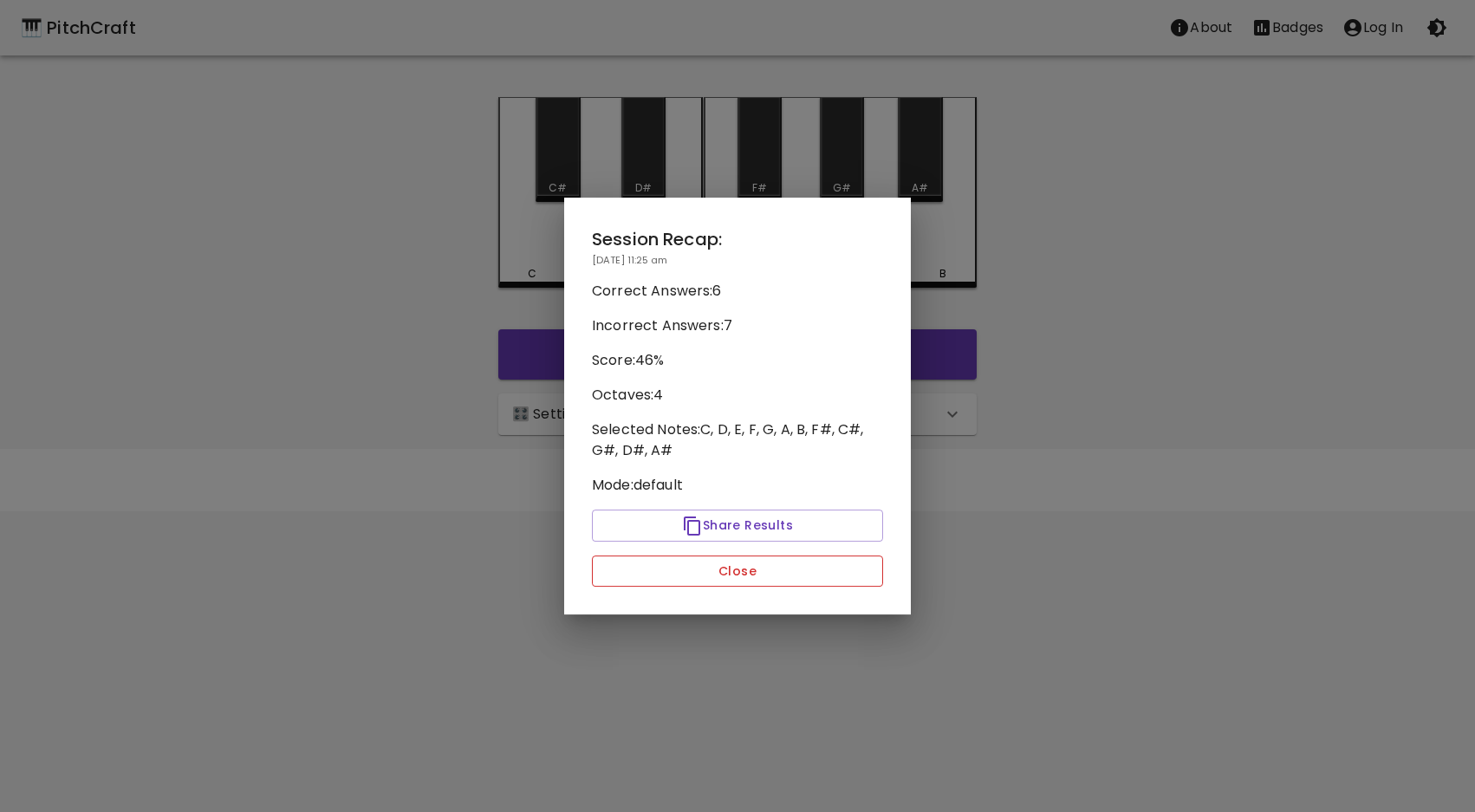
click at [730, 574] on button "Close" at bounding box center [738, 571] width 291 height 32
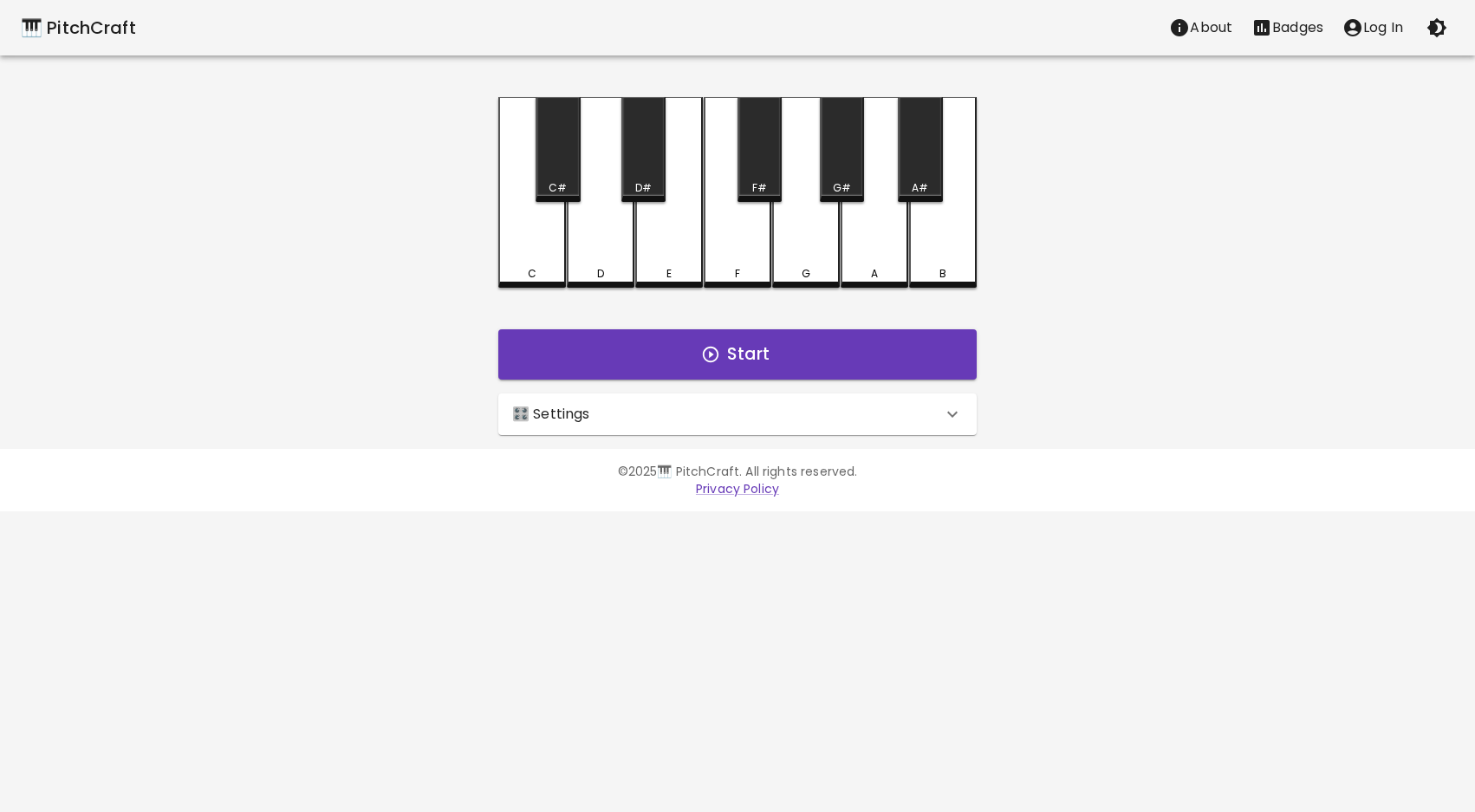
click at [668, 238] on div "E" at bounding box center [669, 192] width 67 height 190
click at [661, 240] on div "E" at bounding box center [669, 190] width 67 height 187
click at [665, 239] on div "E" at bounding box center [669, 192] width 67 height 190
click at [662, 239] on div "E" at bounding box center [669, 192] width 67 height 190
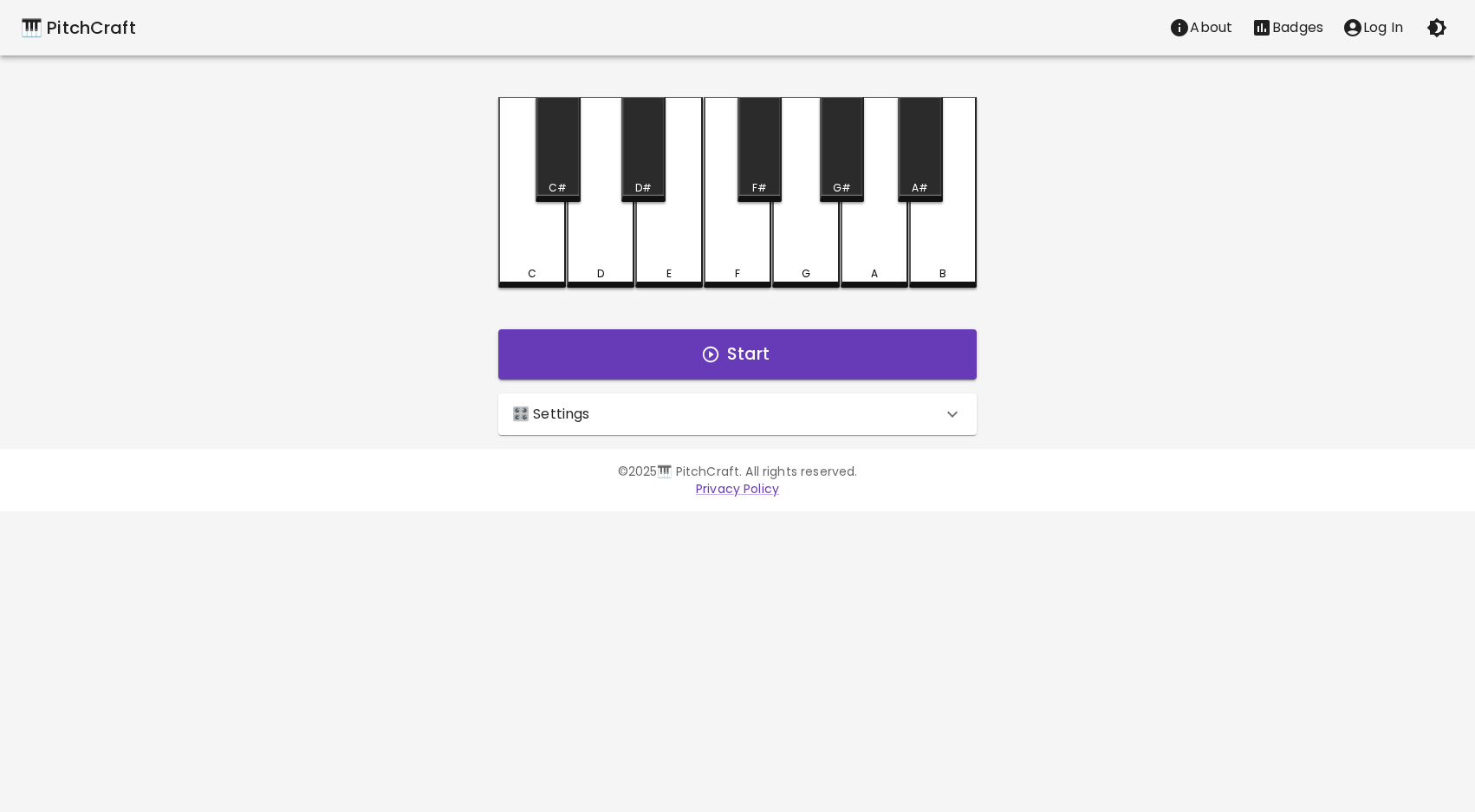
click at [662, 239] on div "E" at bounding box center [669, 192] width 67 height 190
click at [741, 258] on div "F" at bounding box center [737, 192] width 67 height 190
